Goal: Transaction & Acquisition: Purchase product/service

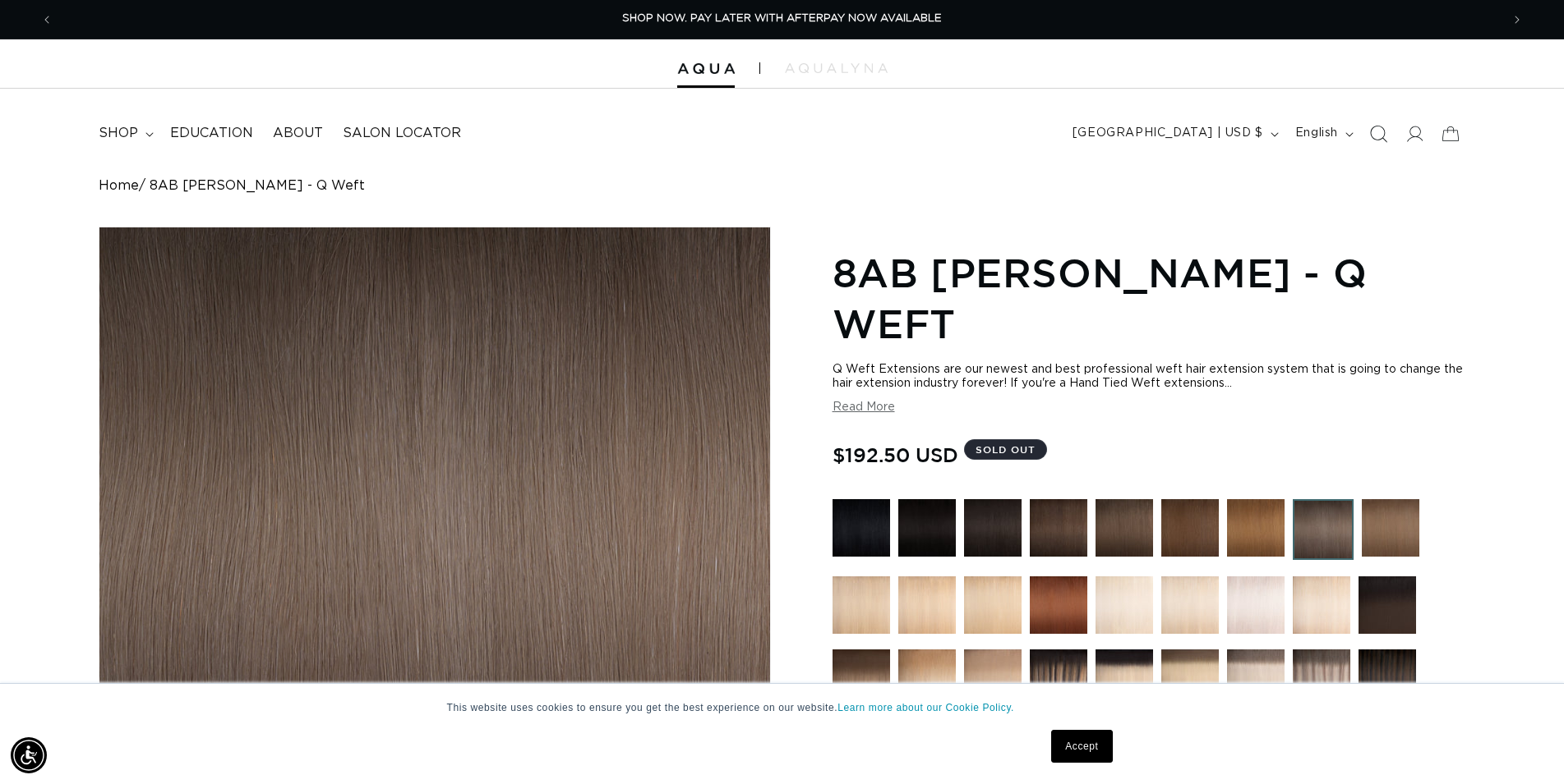
click at [1375, 131] on icon "Search" at bounding box center [1377, 133] width 18 height 18
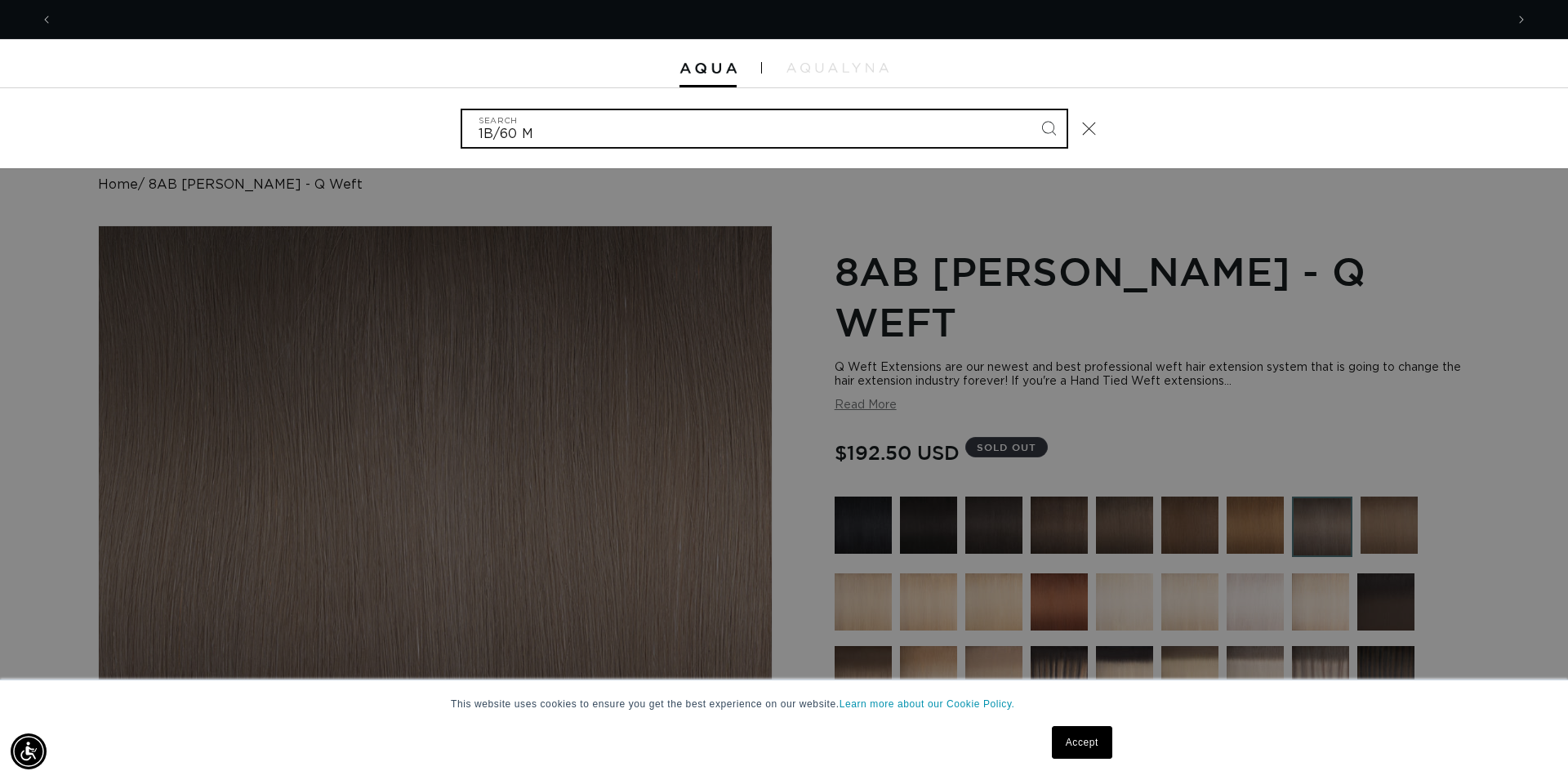
scroll to position [0, 2904]
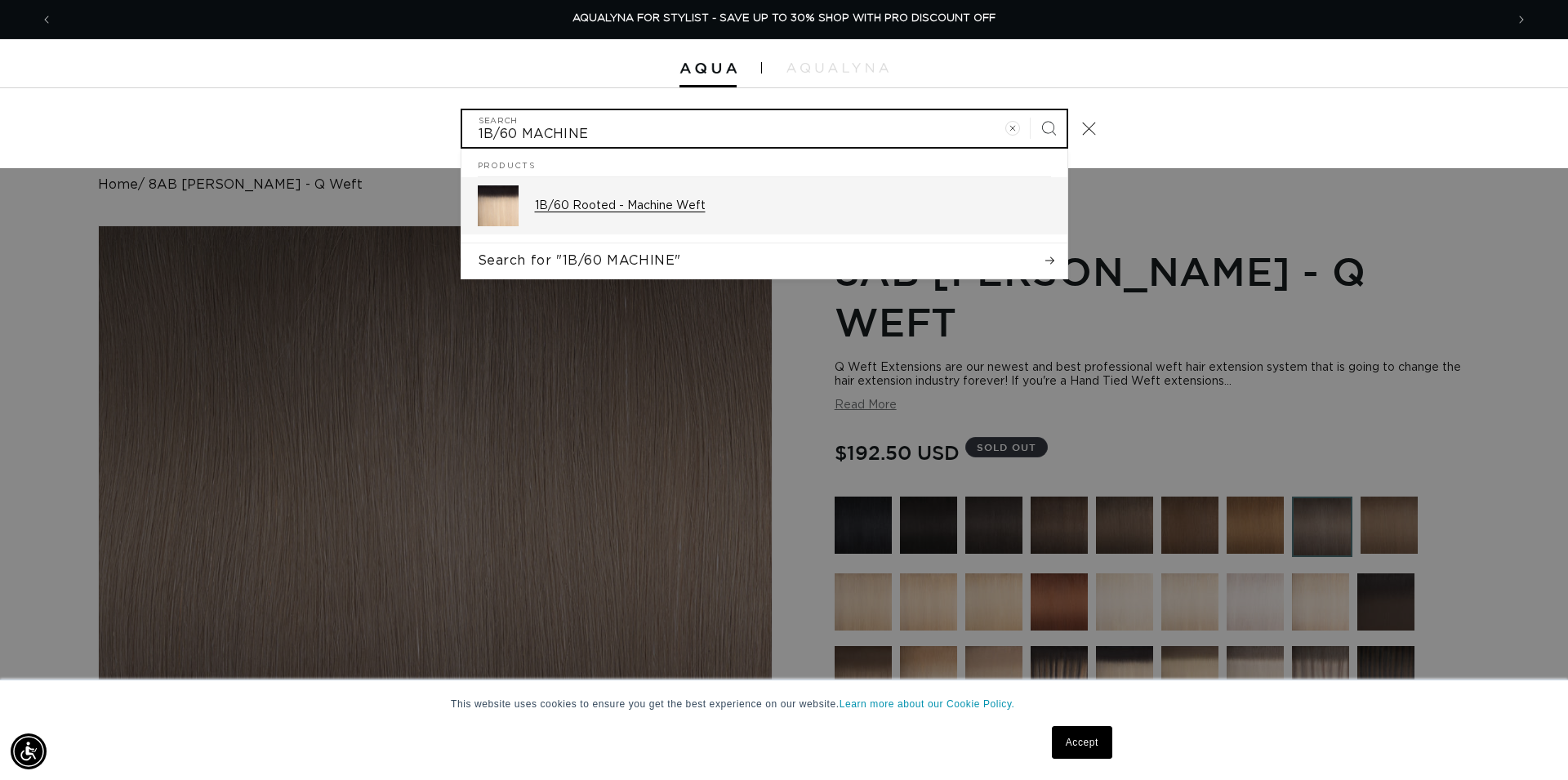
type input "1B/60 MACHINE"
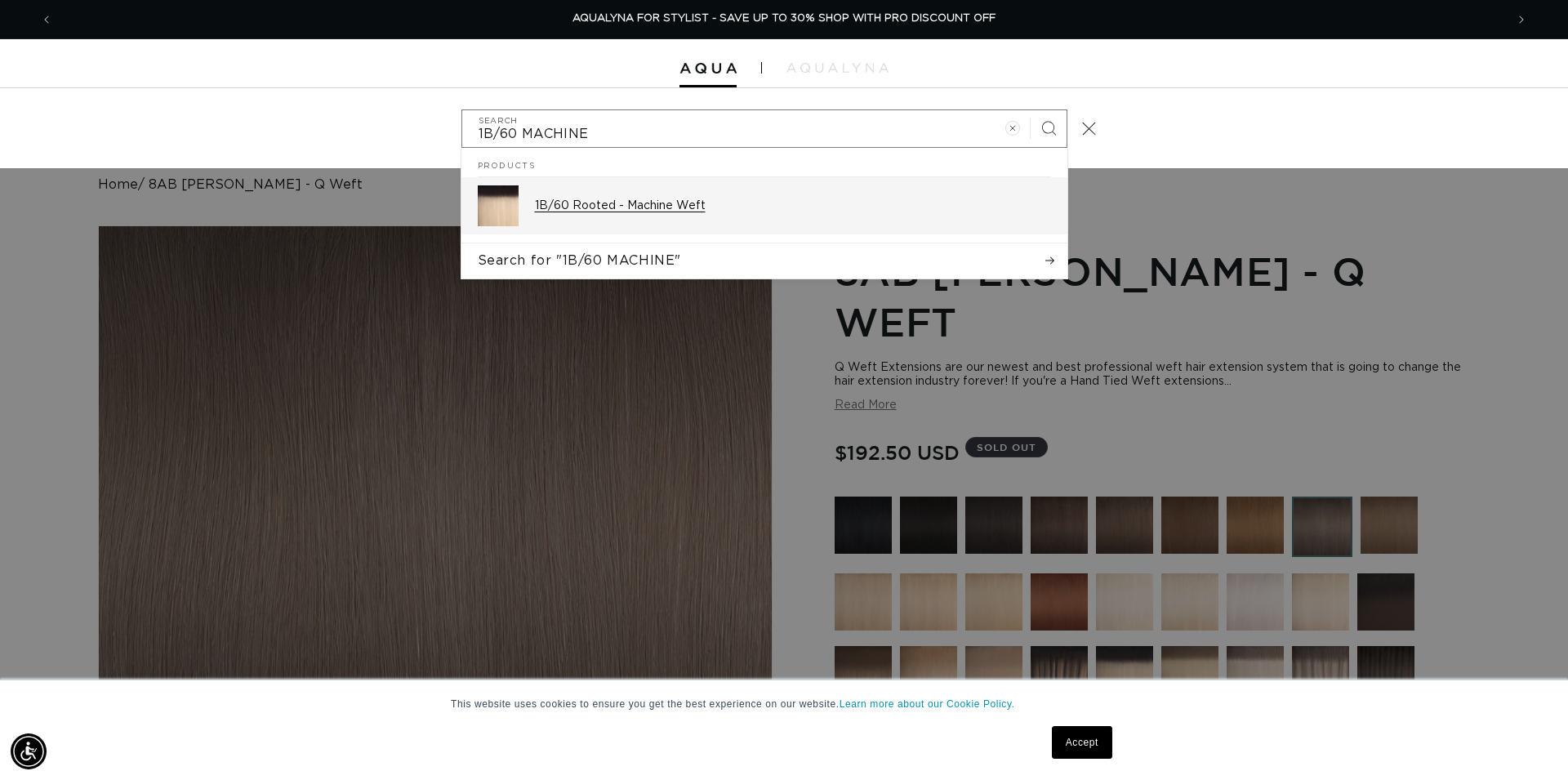
click at [673, 213] on p "1B/60 Rooted - Machine Weft" at bounding box center [792, 205] width 516 height 15
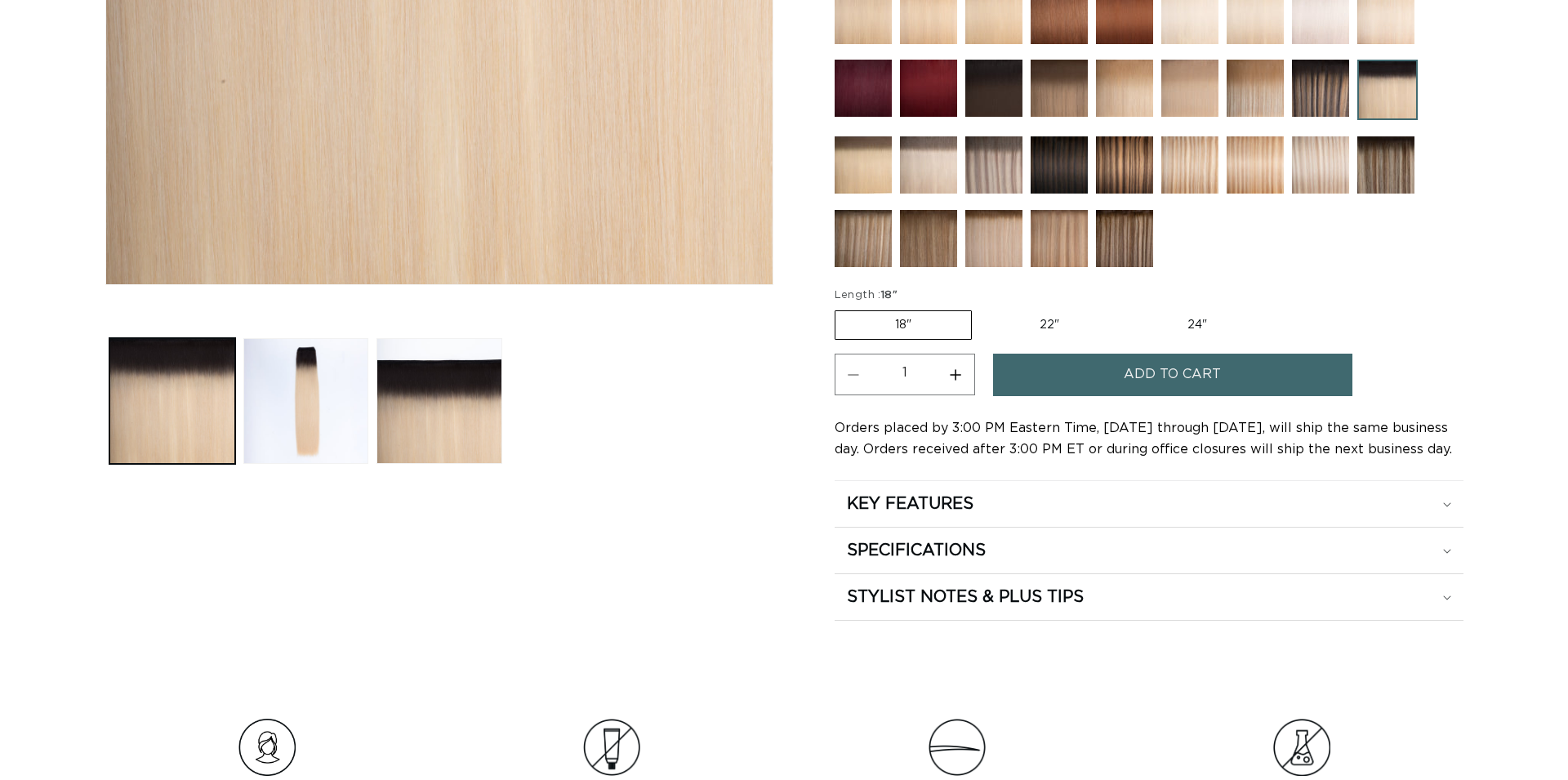
scroll to position [584, 0]
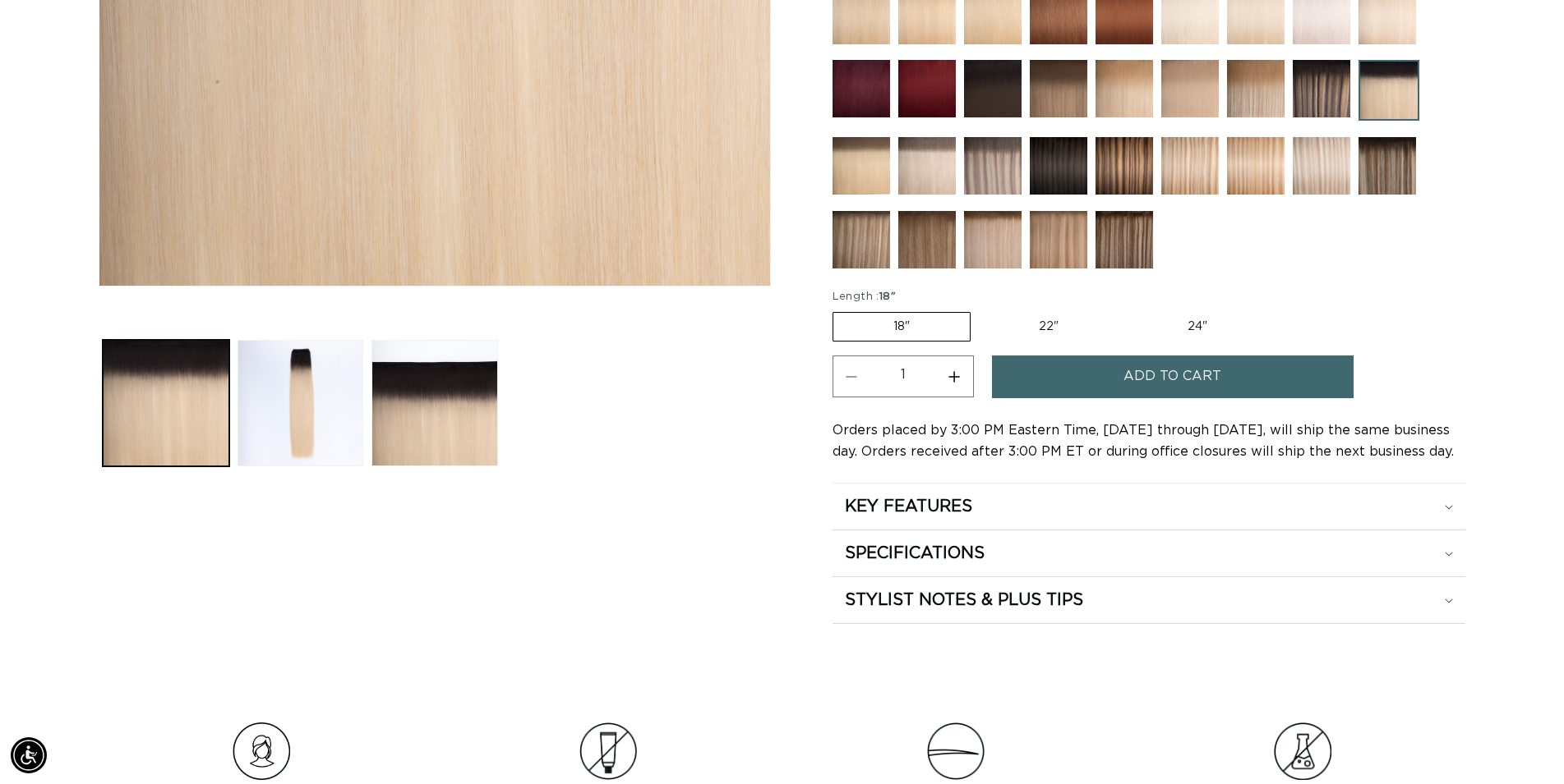
click at [1061, 319] on label "22" Variant sold out or unavailable" at bounding box center [1049, 327] width 139 height 27
click at [980, 310] on input "22" Variant sold out or unavailable" at bounding box center [979, 309] width 1 height 1
radio input "true"
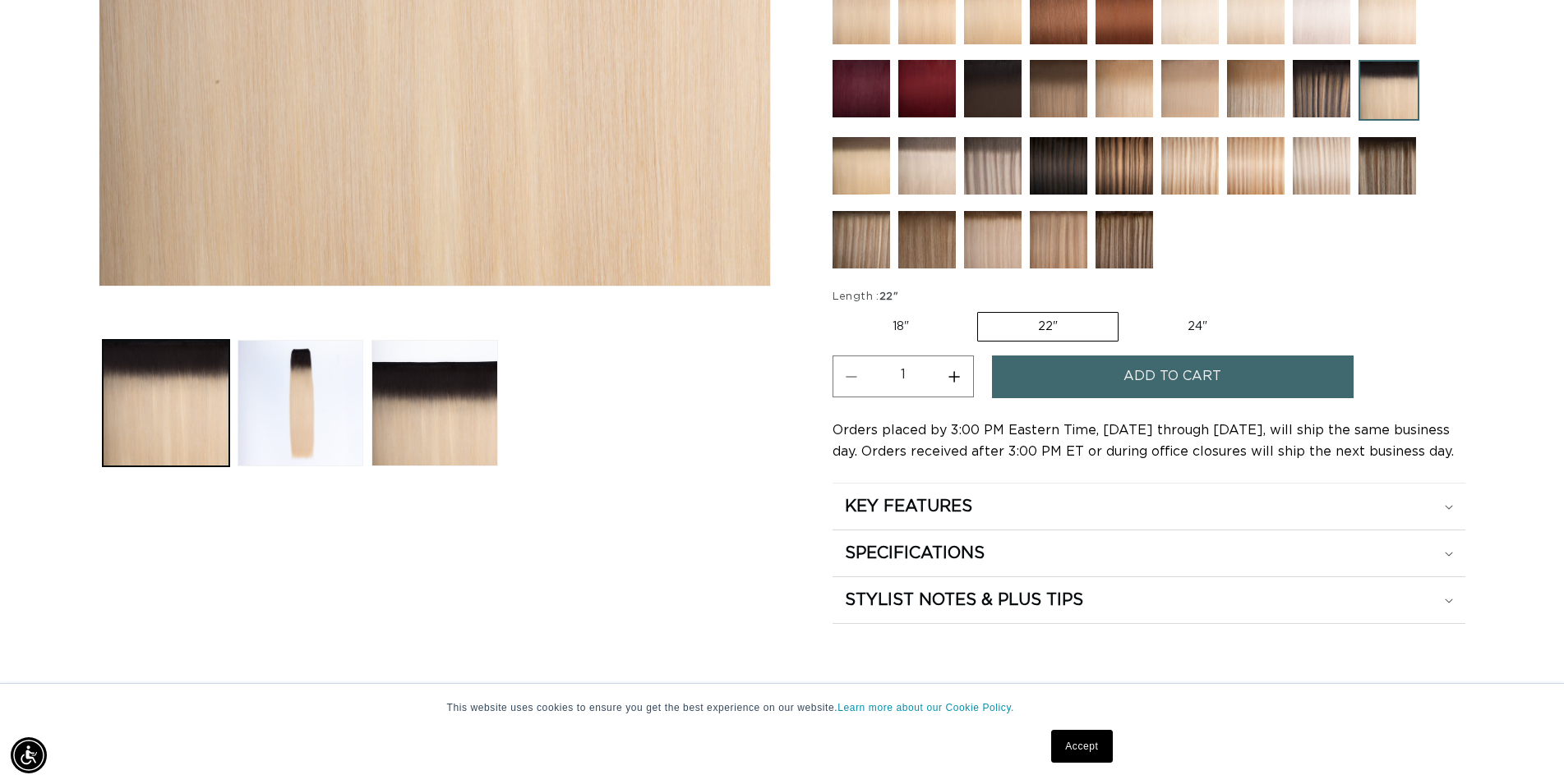
click at [1190, 374] on span "Add to cart" at bounding box center [1172, 376] width 98 height 42
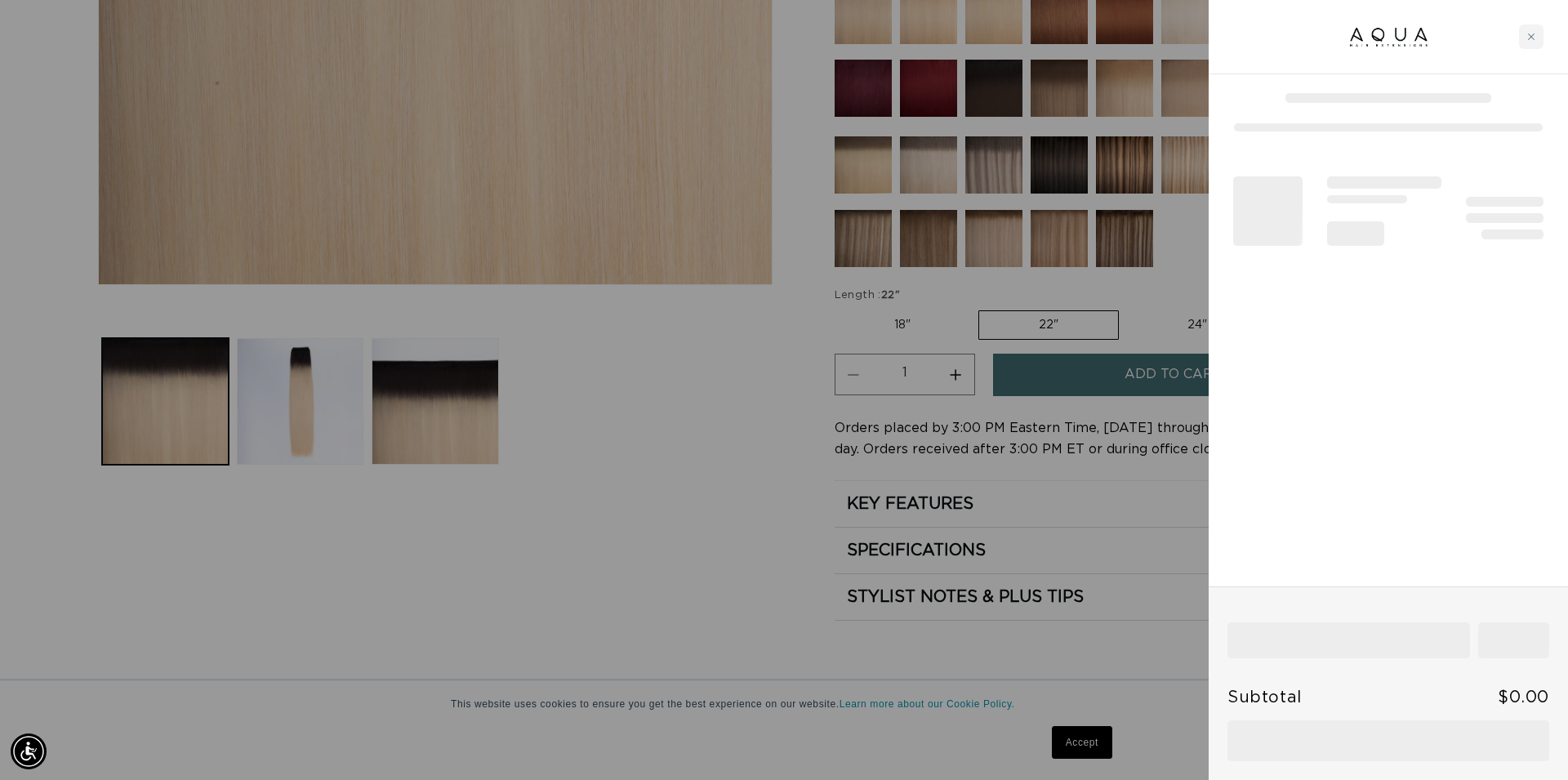
scroll to position [0, 1452]
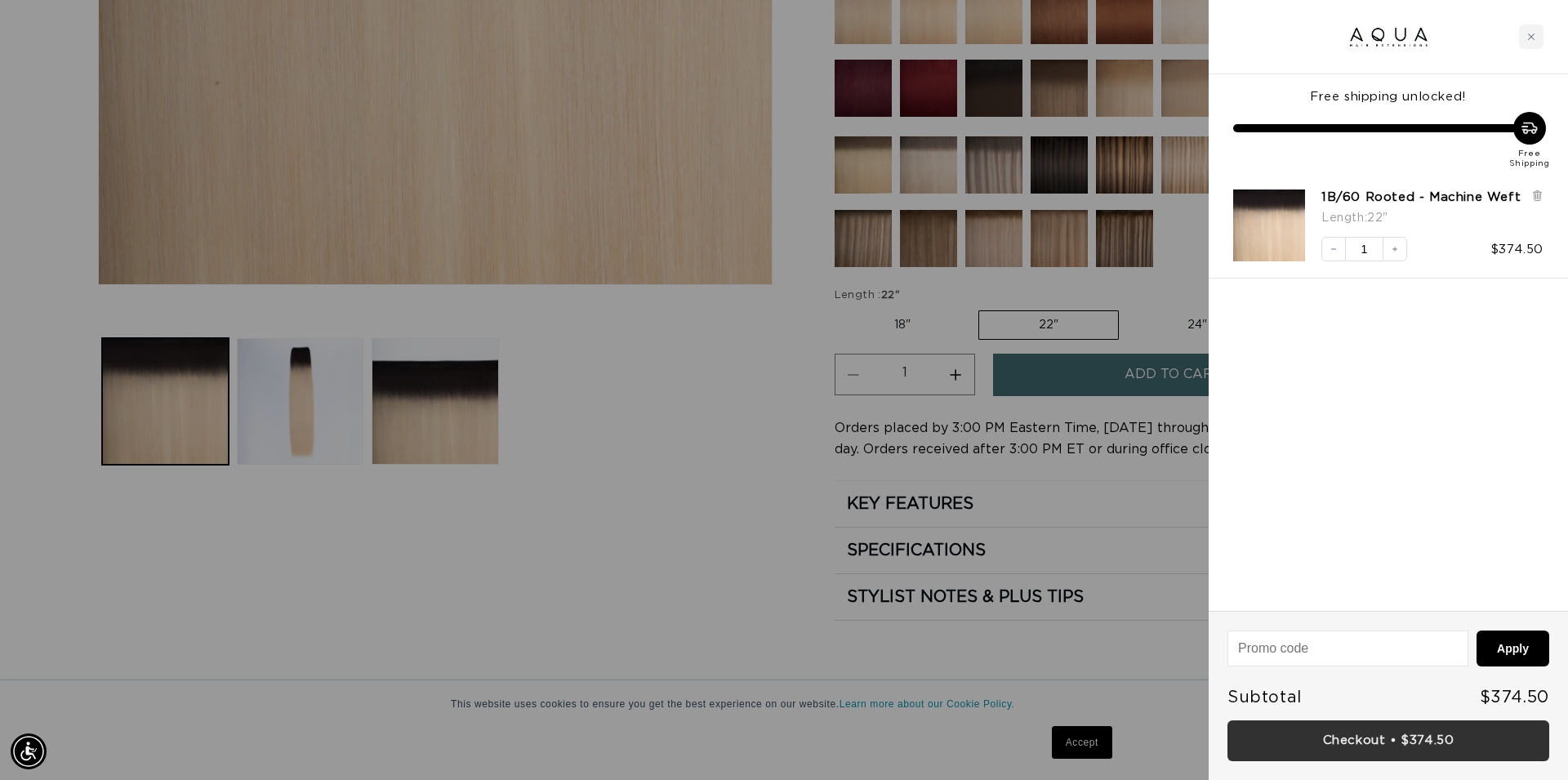
click at [1381, 749] on link "Checkout • $374.50" at bounding box center [1388, 741] width 322 height 42
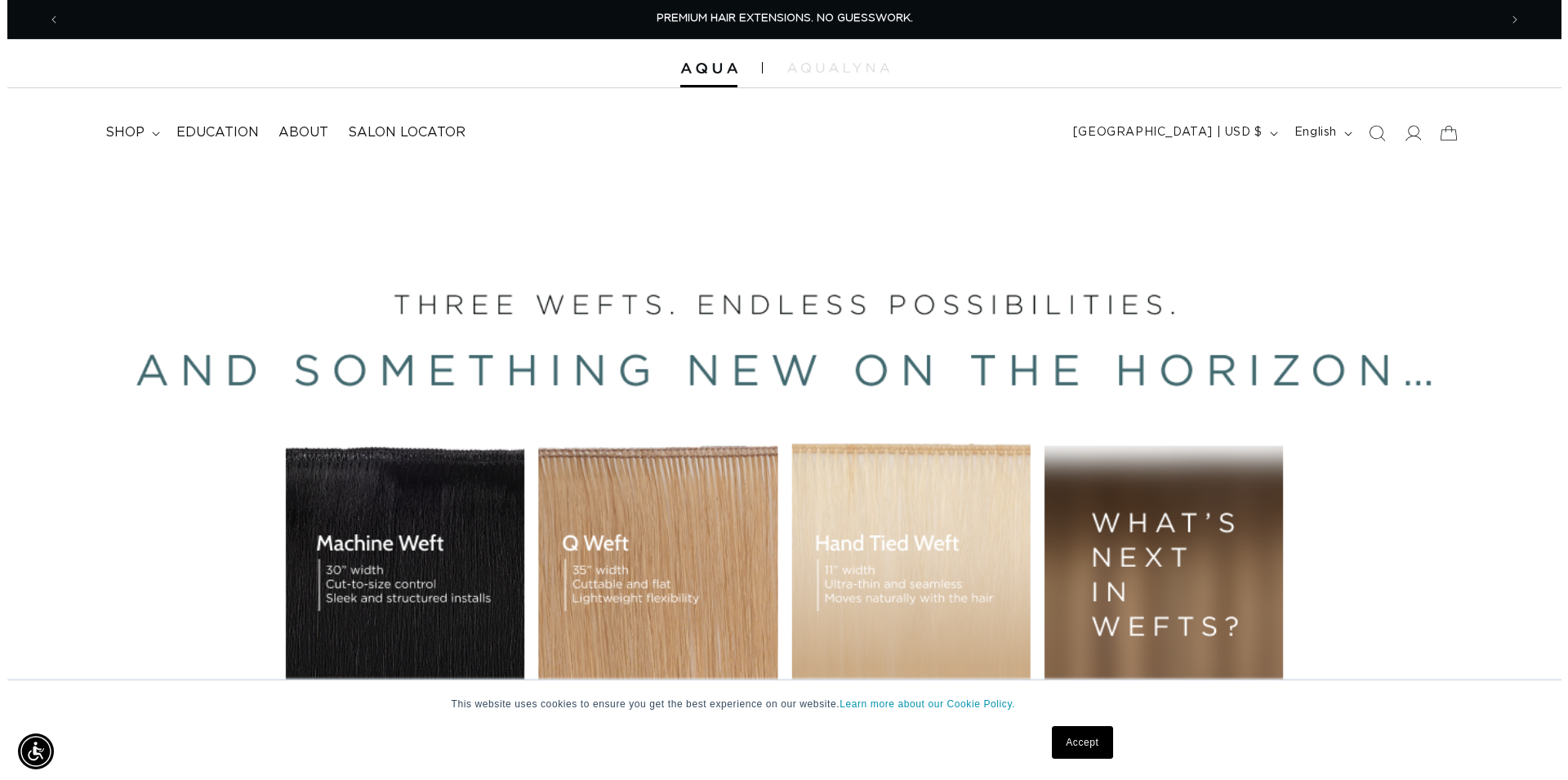
scroll to position [0, 1438]
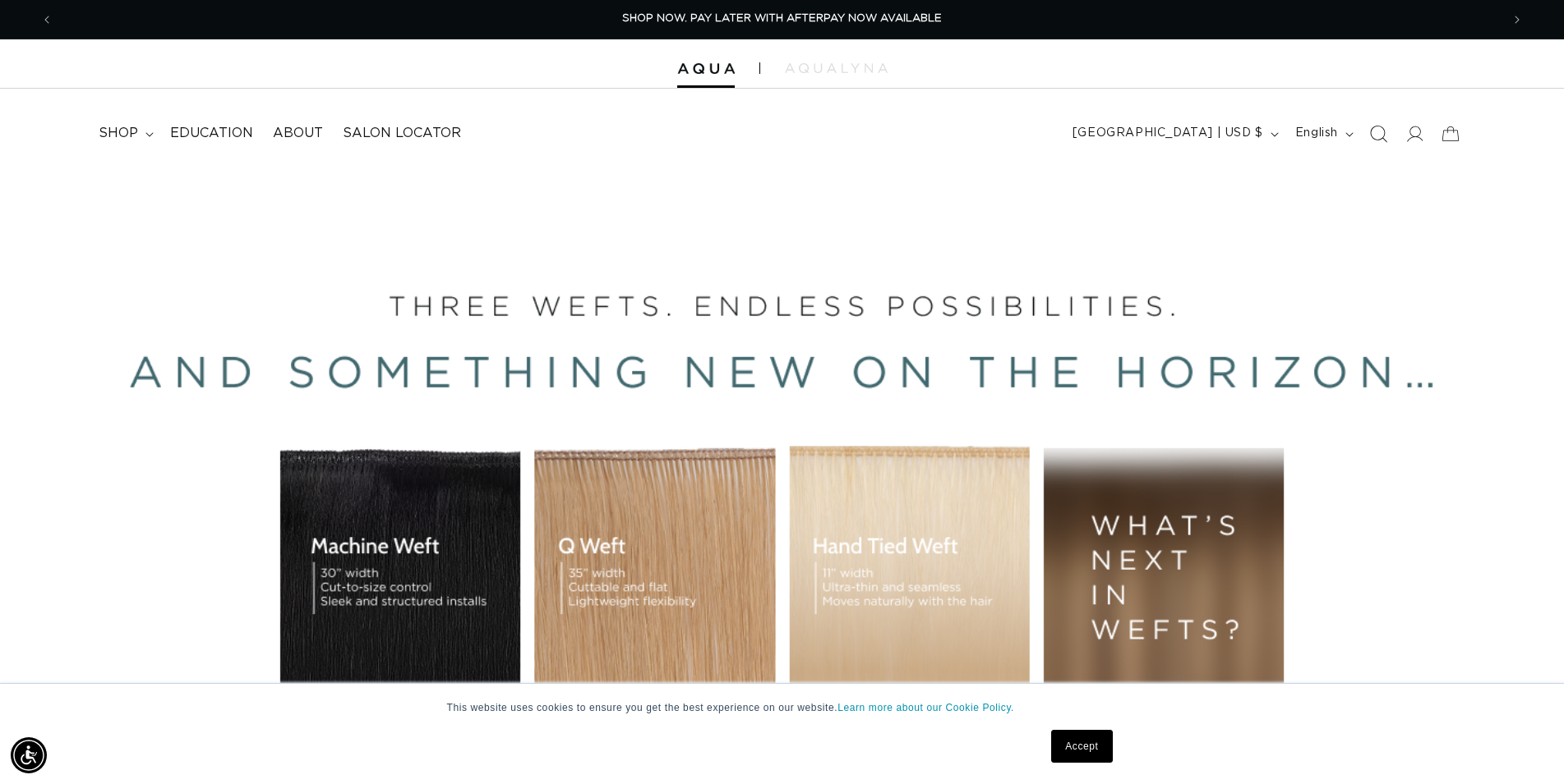
click at [1379, 137] on icon "Search" at bounding box center [1377, 133] width 18 height 18
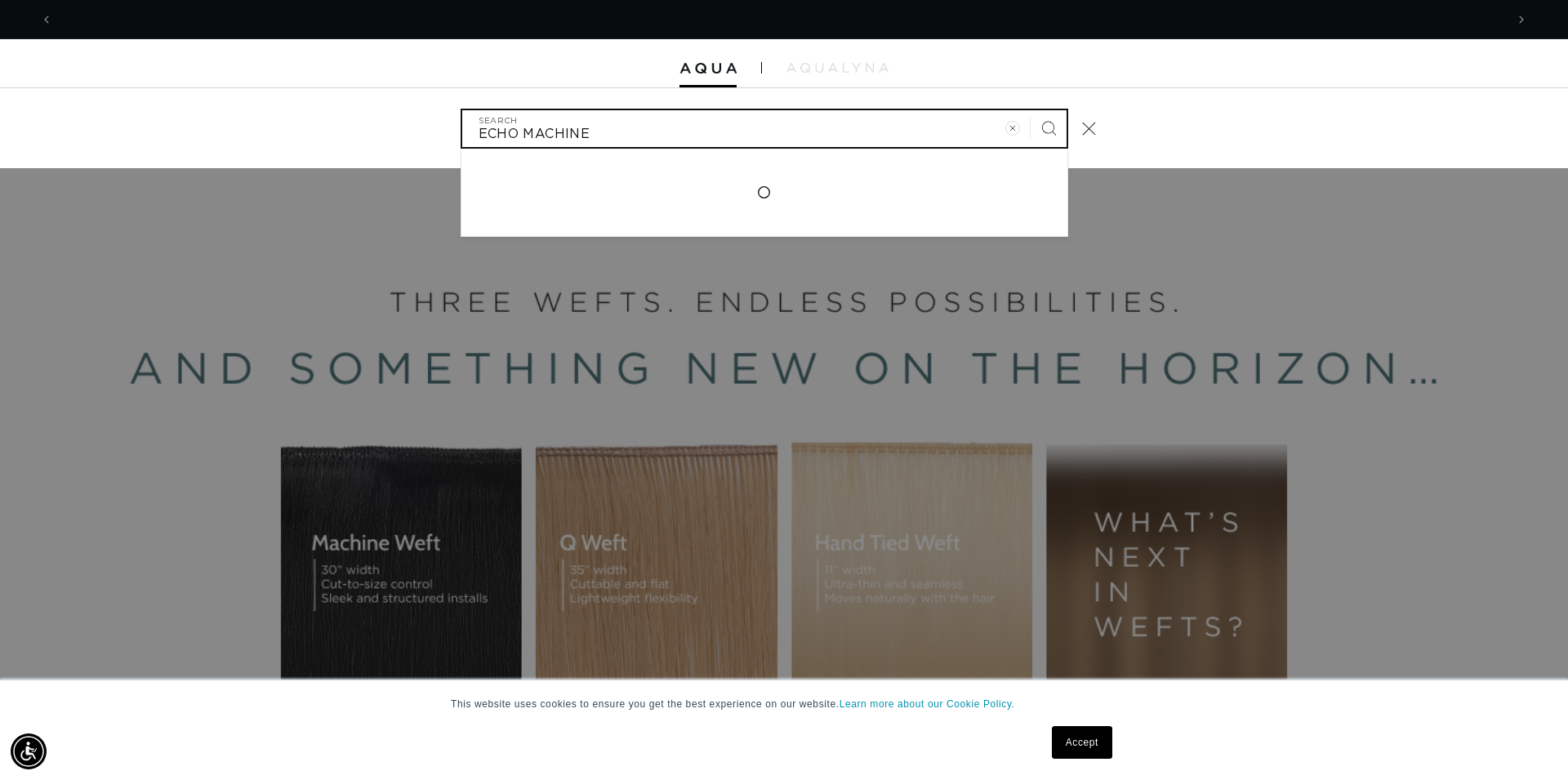
scroll to position [0, 2904]
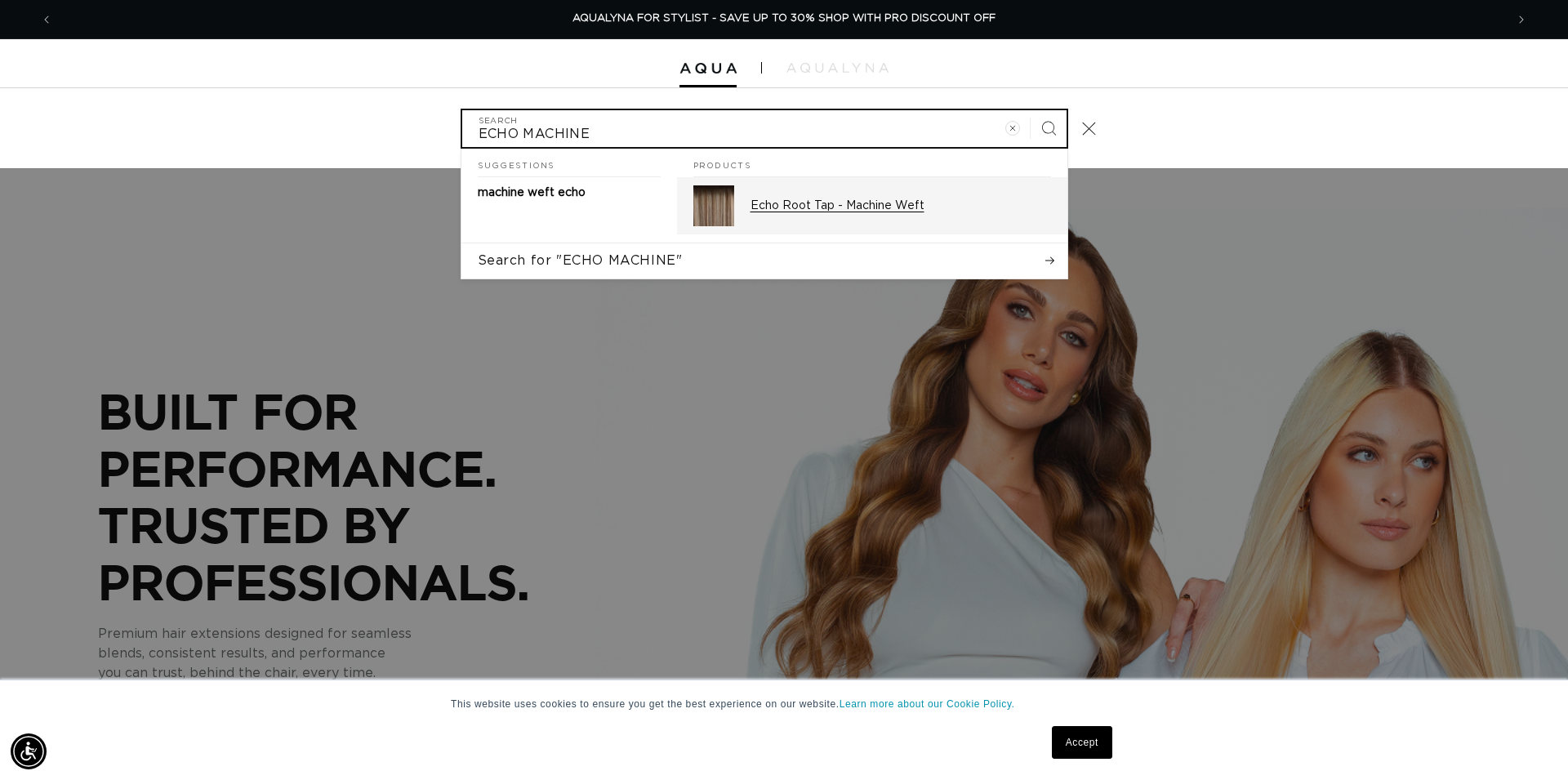
type input "ECHO MACHINE"
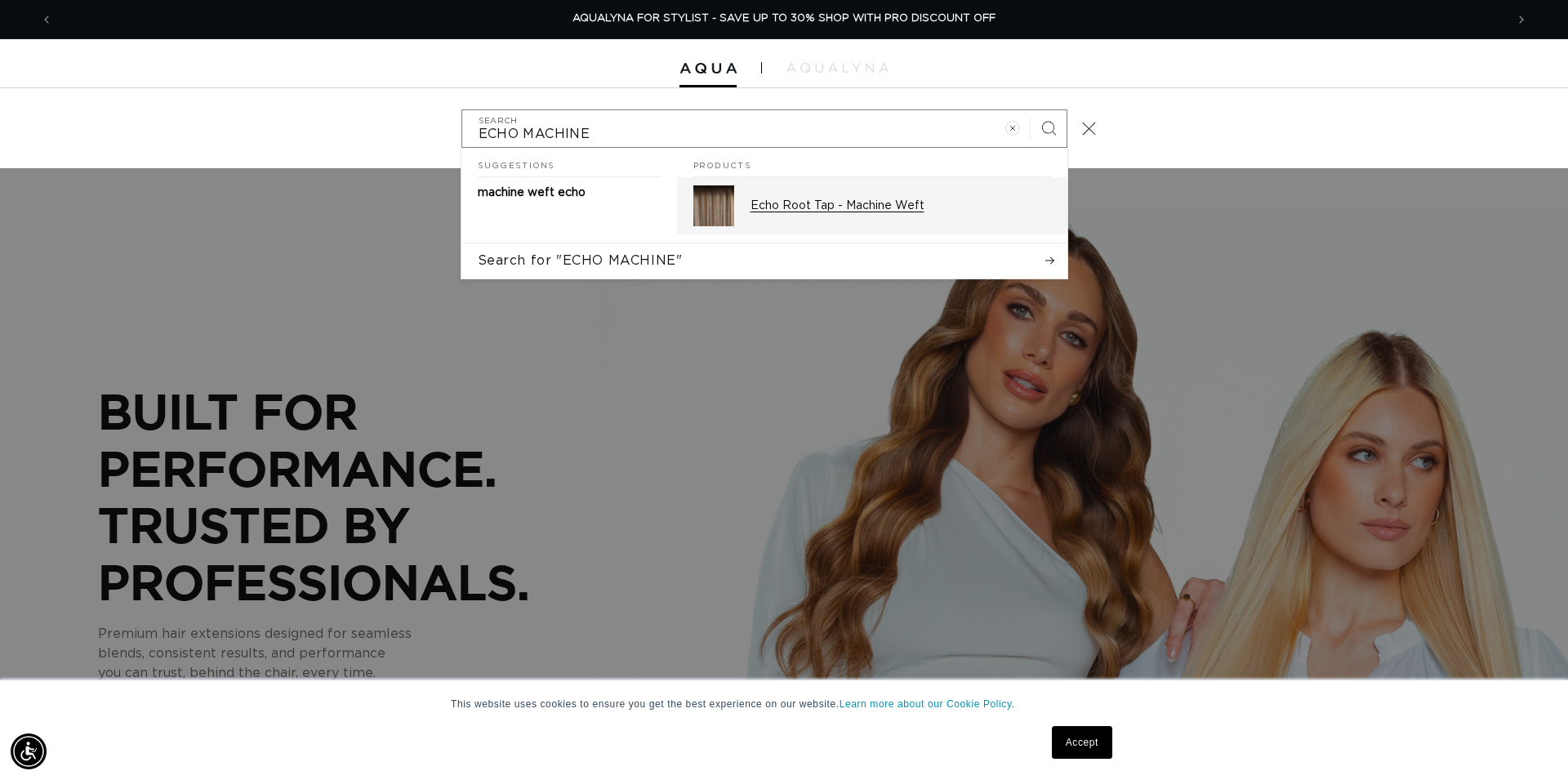
click at [851, 201] on p "Echo Root Tap - Machine Weft" at bounding box center [901, 205] width 301 height 15
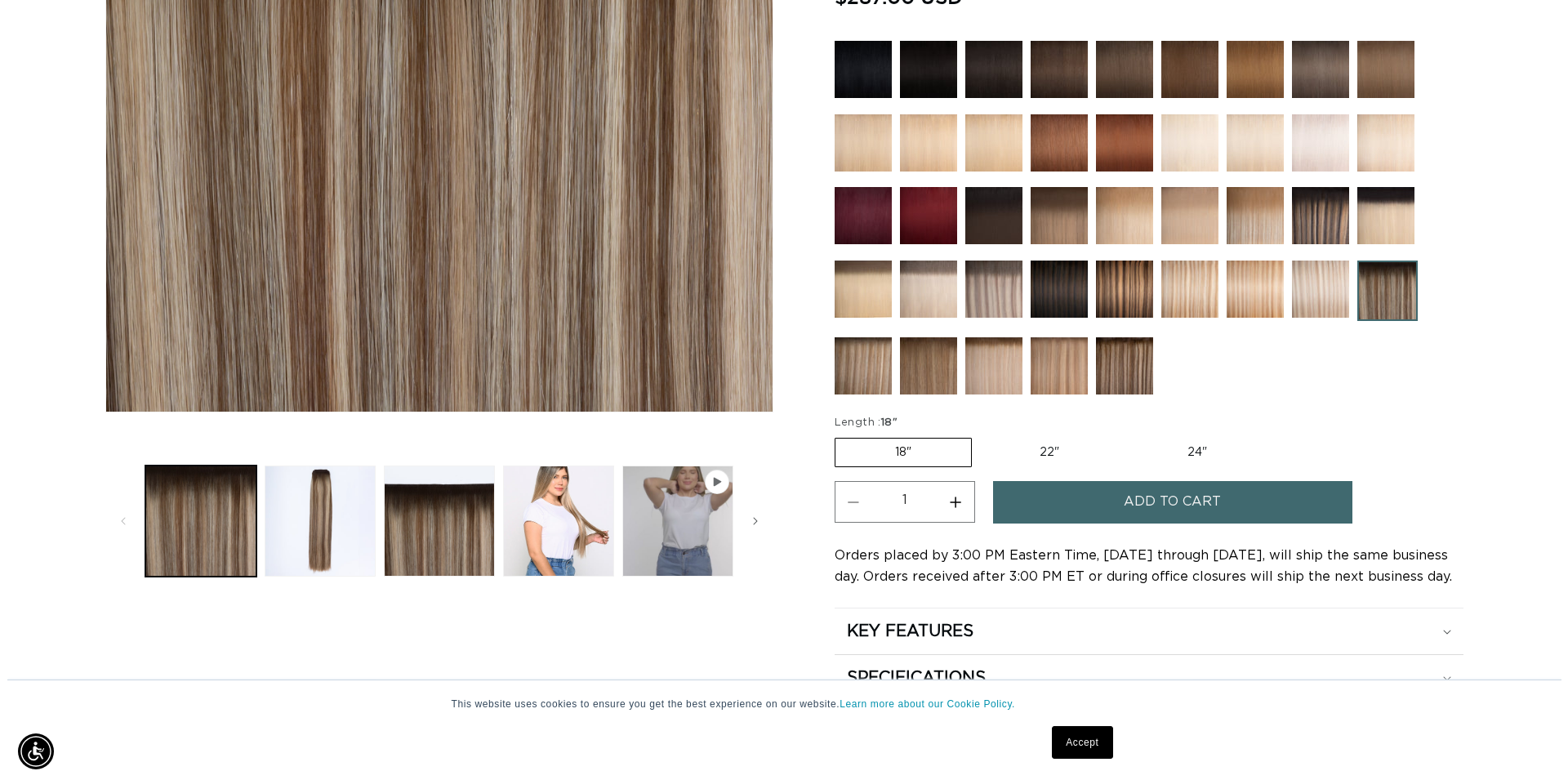
scroll to position [584, 0]
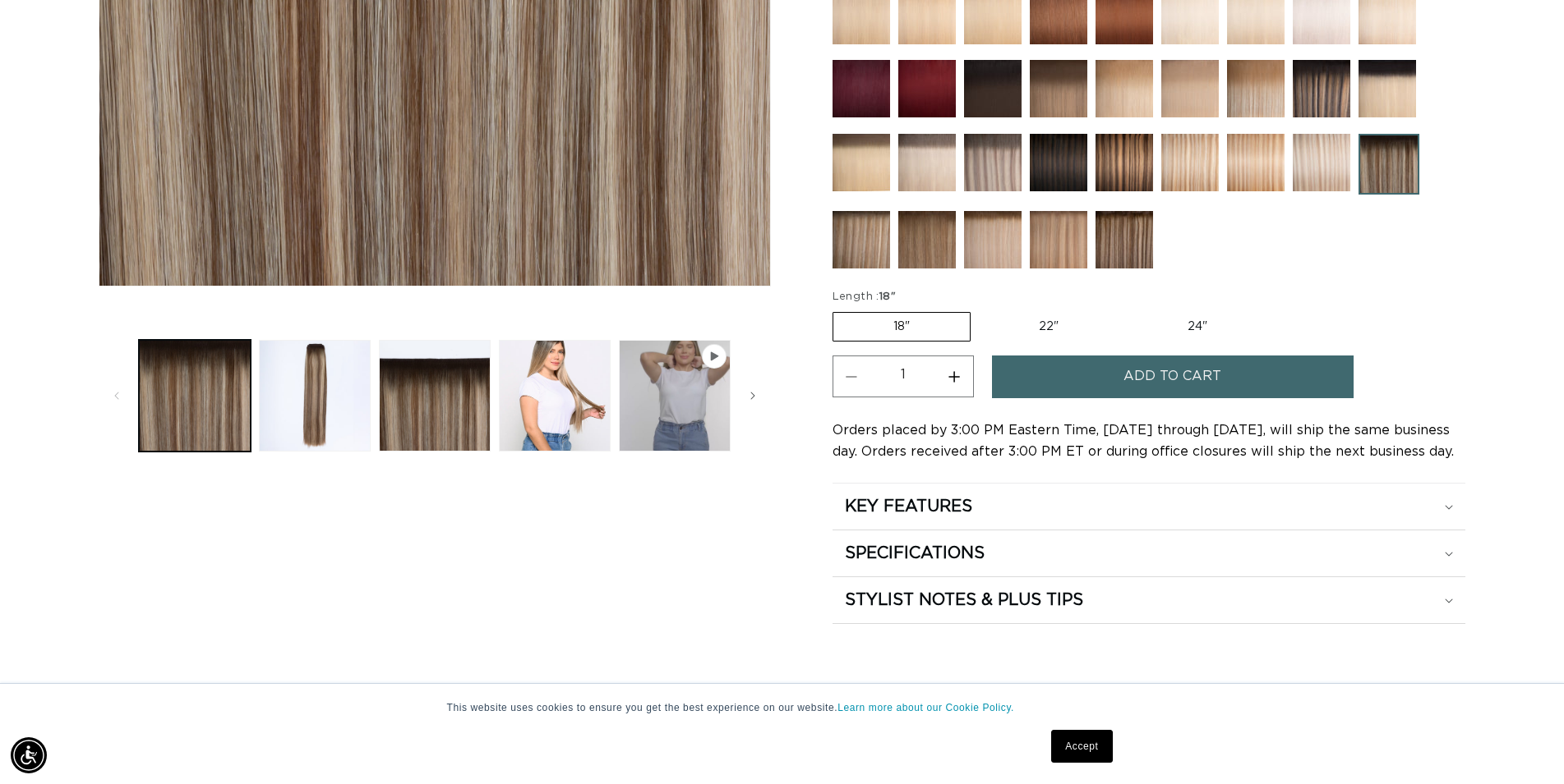
click at [1212, 371] on span "Add to cart" at bounding box center [1172, 376] width 98 height 42
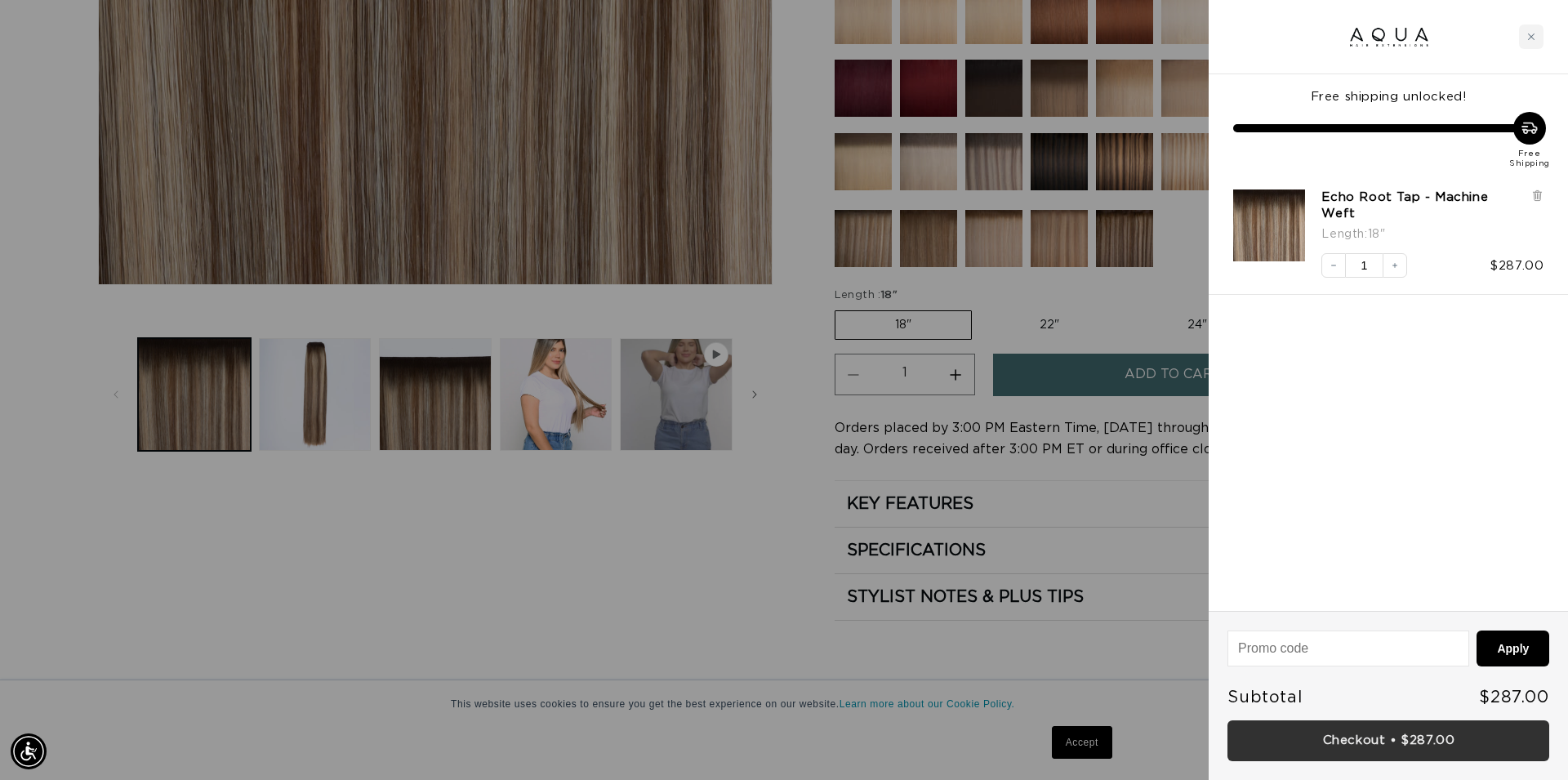
click at [1367, 731] on link "Checkout • $287.00" at bounding box center [1388, 741] width 322 height 42
